Goal: Information Seeking & Learning: Learn about a topic

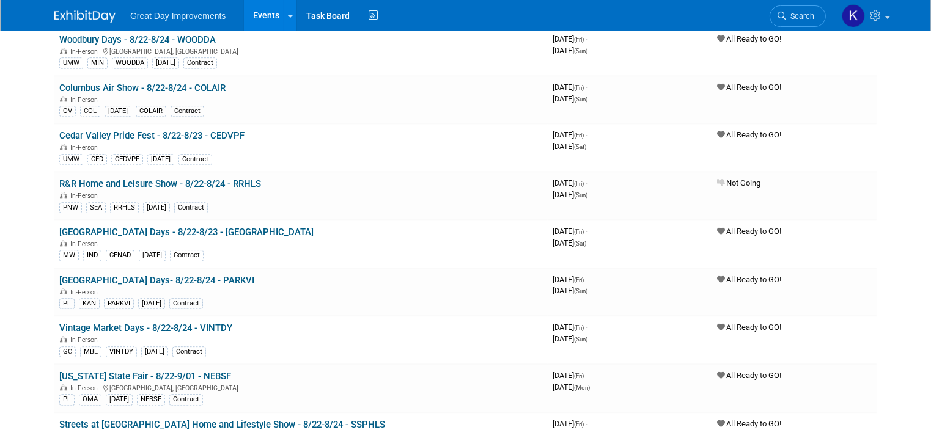
scroll to position [2872, 0]
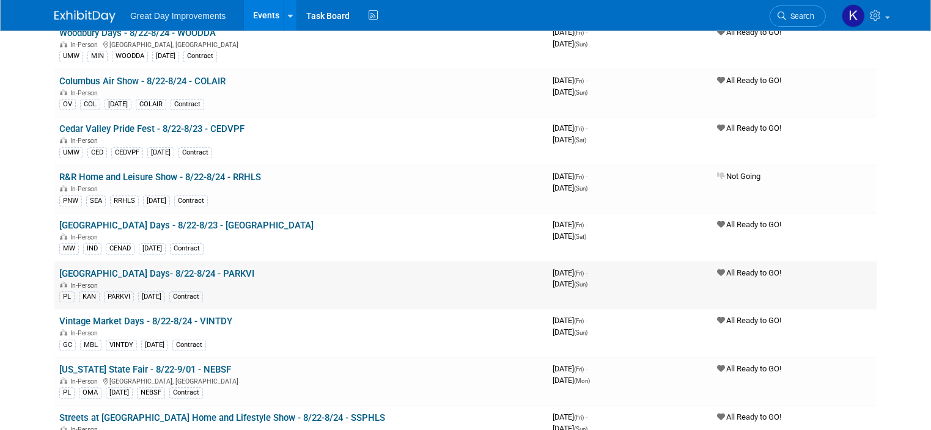
click at [188, 268] on link "[GEOGRAPHIC_DATA] Days- 8/22-8/24 - PARKVI" at bounding box center [156, 273] width 195 height 11
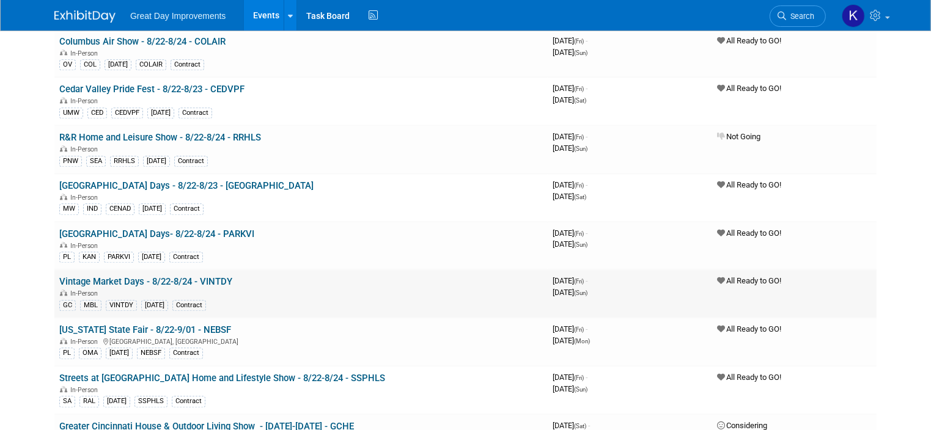
scroll to position [2933, 0]
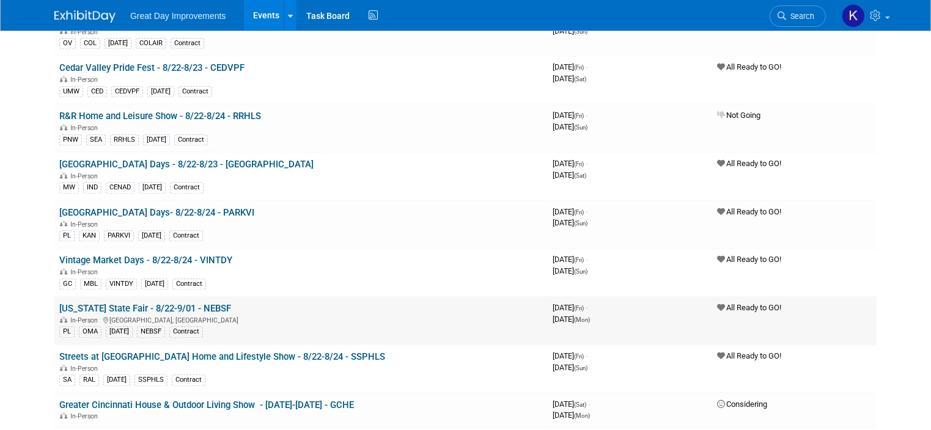
click at [172, 303] on link "[US_STATE] State Fair - 8/22-9/01 - NEBSF" at bounding box center [145, 308] width 172 height 11
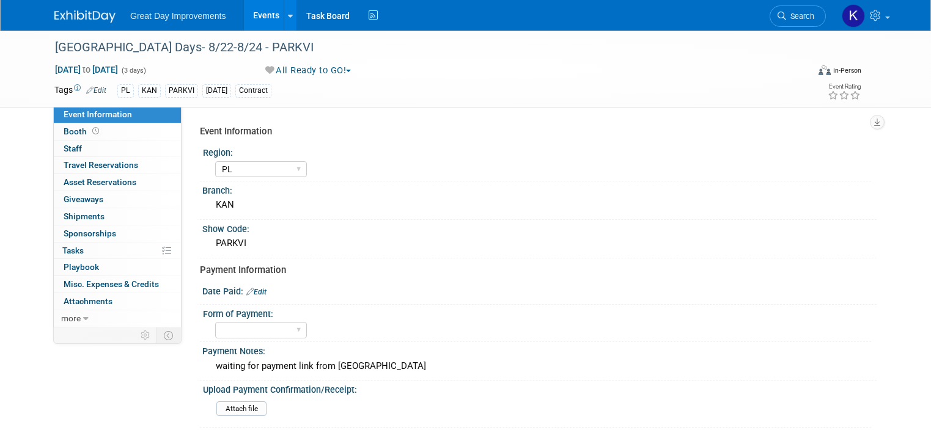
select select "PL"
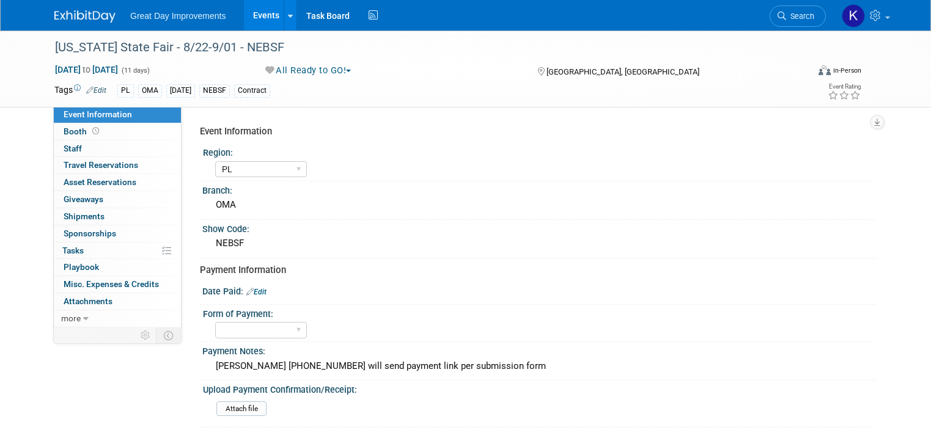
select select "PL"
